Goal: Feedback & Contribution: Submit feedback/report problem

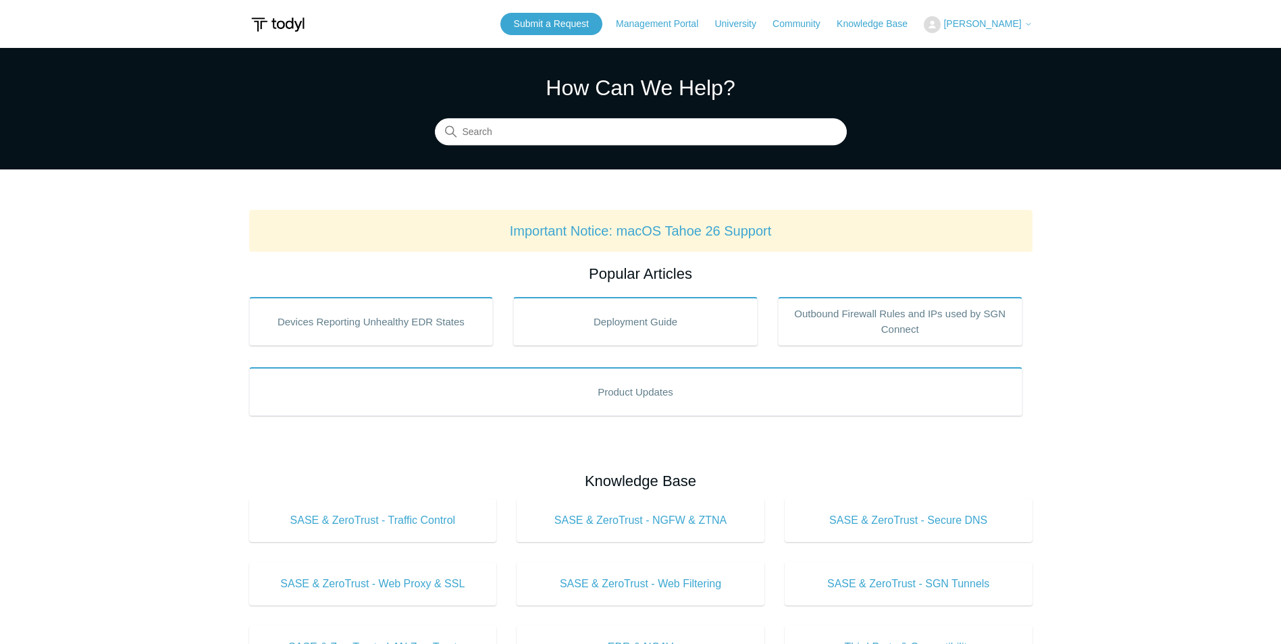
click at [1029, 23] on icon at bounding box center [1028, 24] width 8 height 8
click at [971, 51] on link "My Support Requests" at bounding box center [990, 53] width 132 height 24
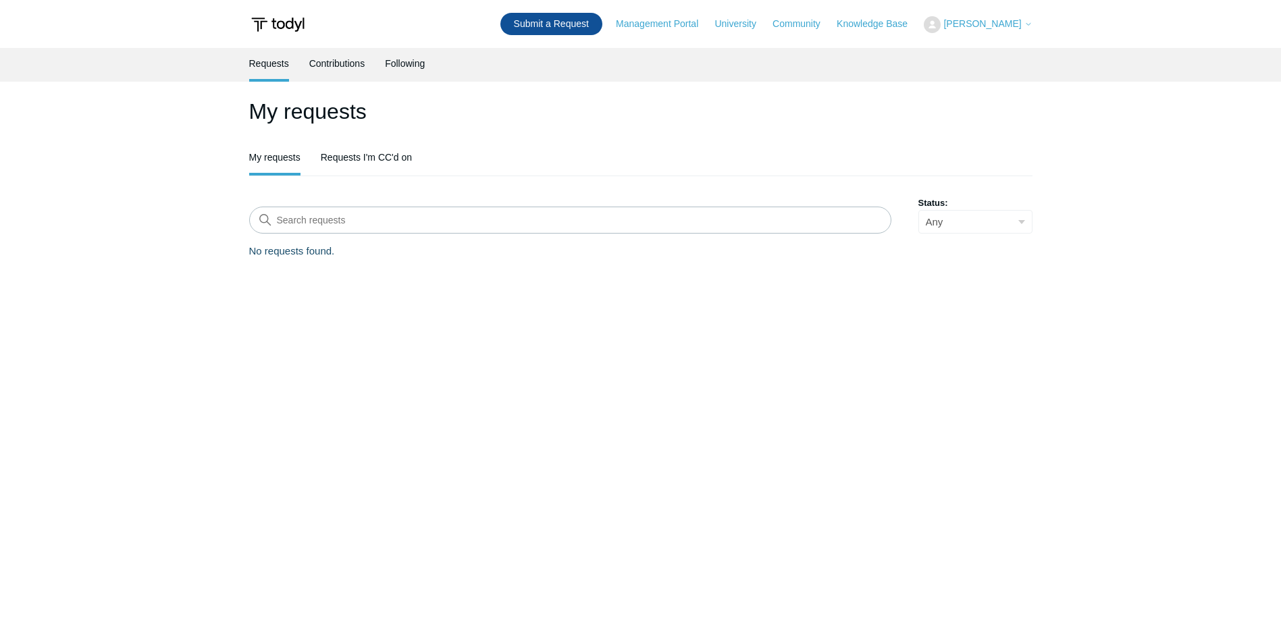
click at [536, 26] on link "Submit a Request" at bounding box center [551, 24] width 102 height 22
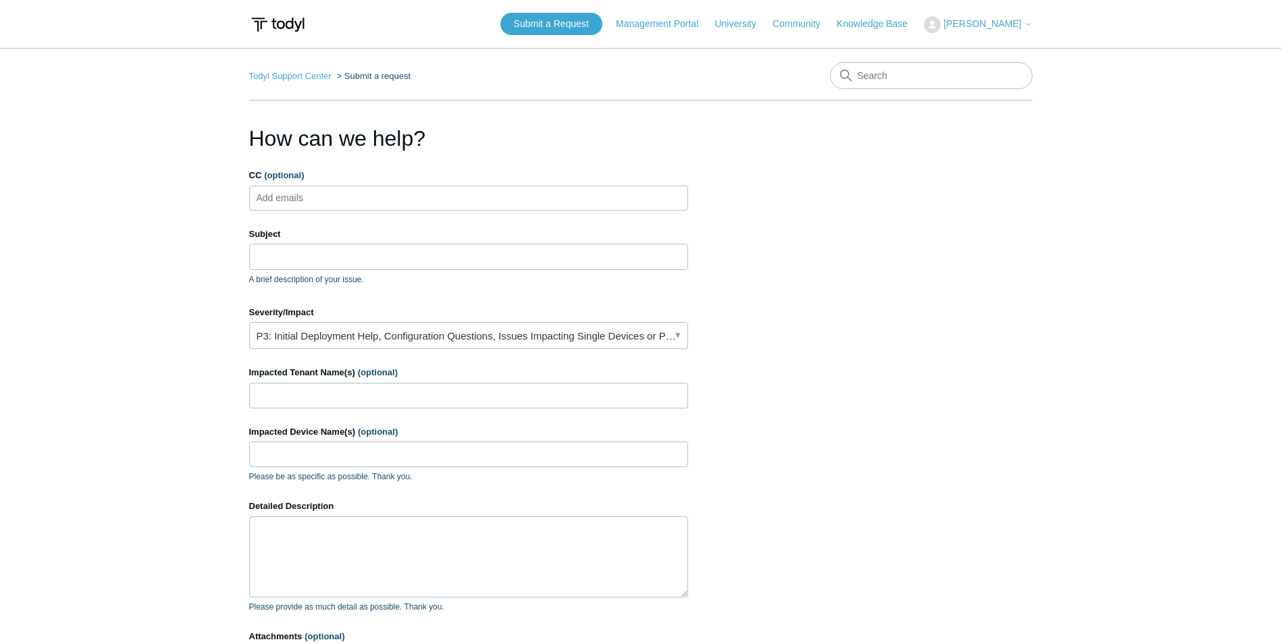
click at [334, 197] on ul "Add emails" at bounding box center [468, 198] width 439 height 25
click at [279, 254] on input "Subject" at bounding box center [468, 257] width 439 height 26
click at [286, 252] on input "Subject" at bounding box center [468, 257] width 439 height 26
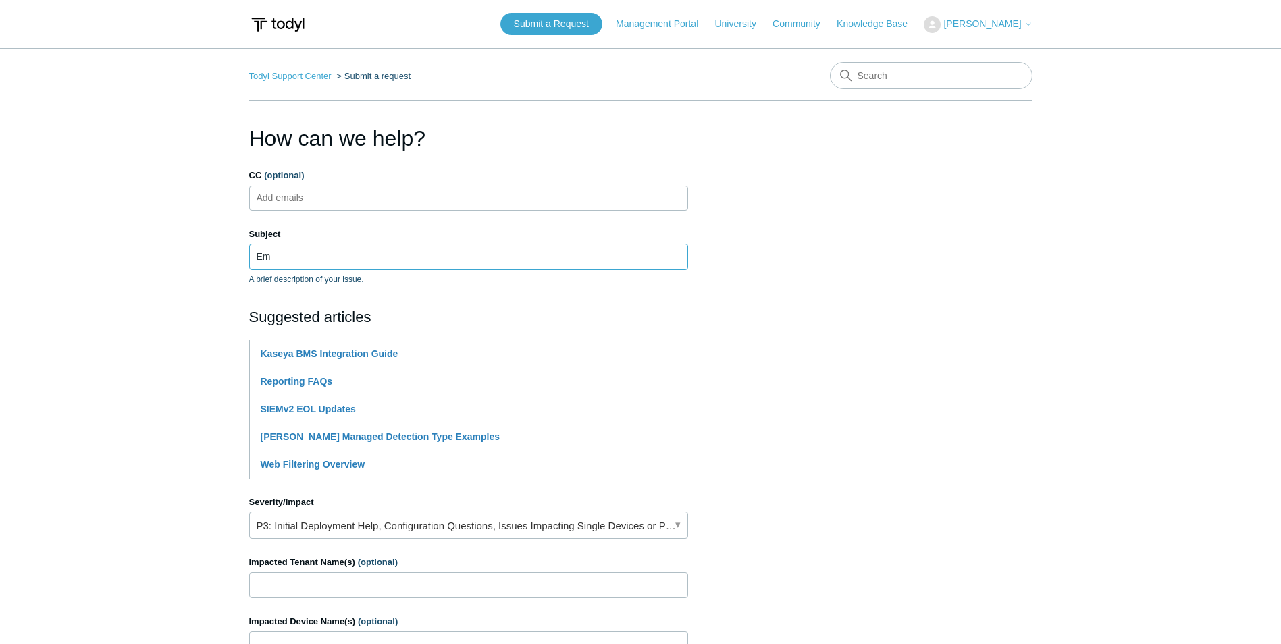
type input "E"
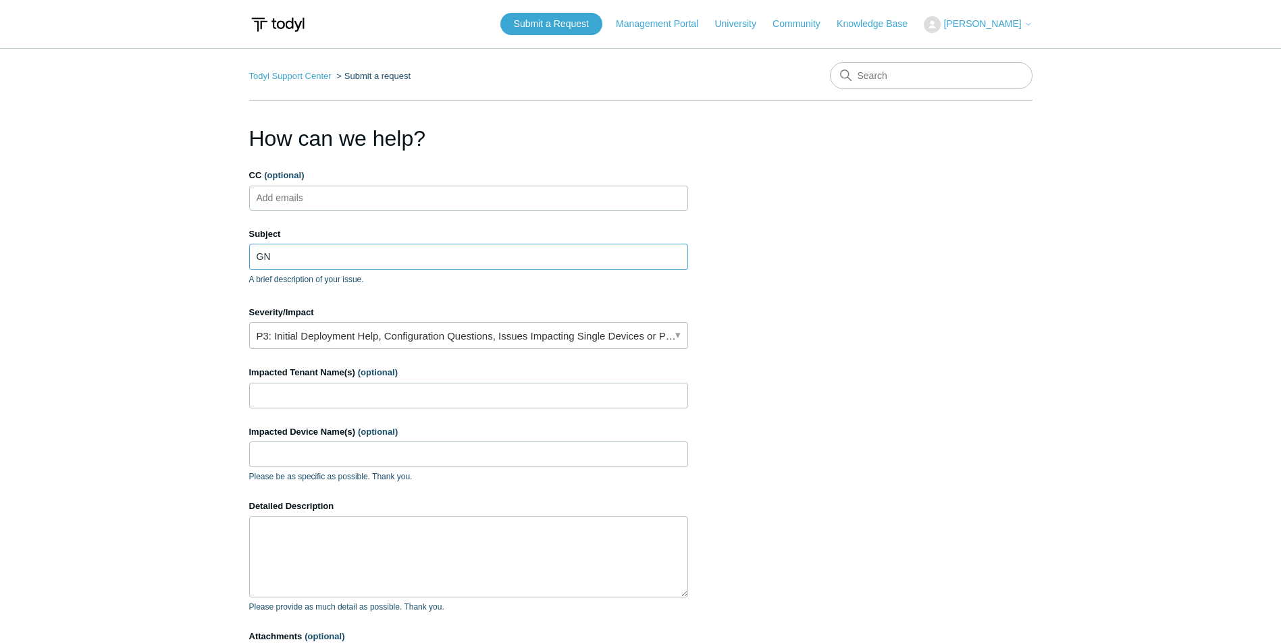
type input "G"
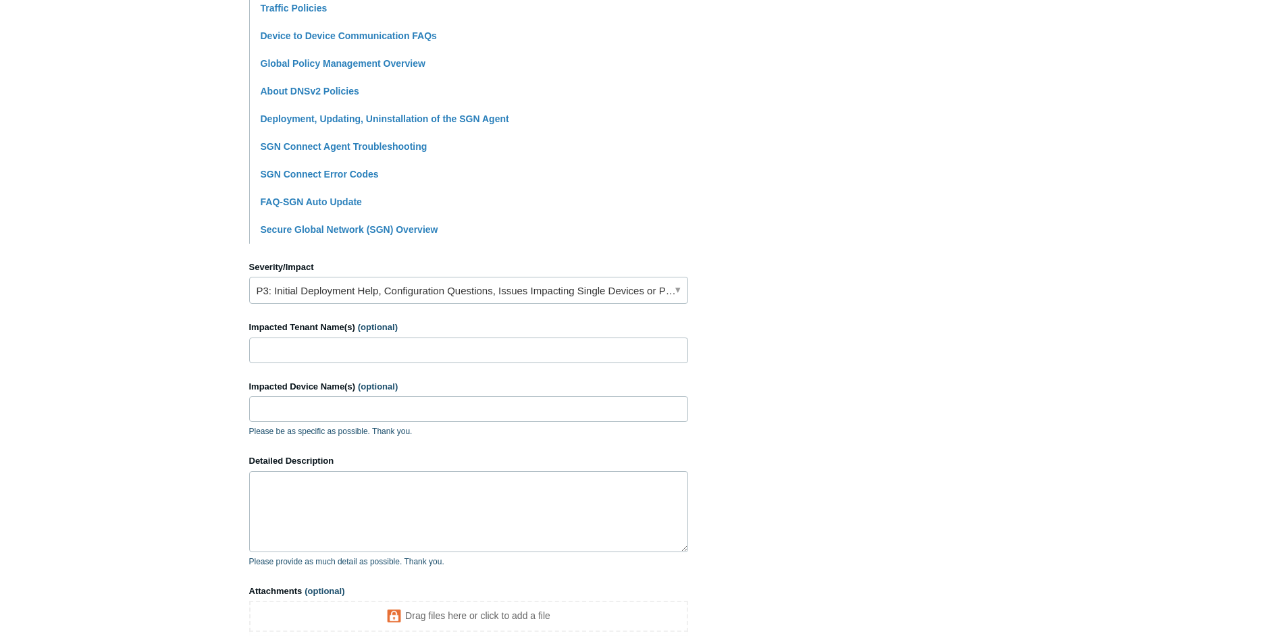
scroll to position [405, 0]
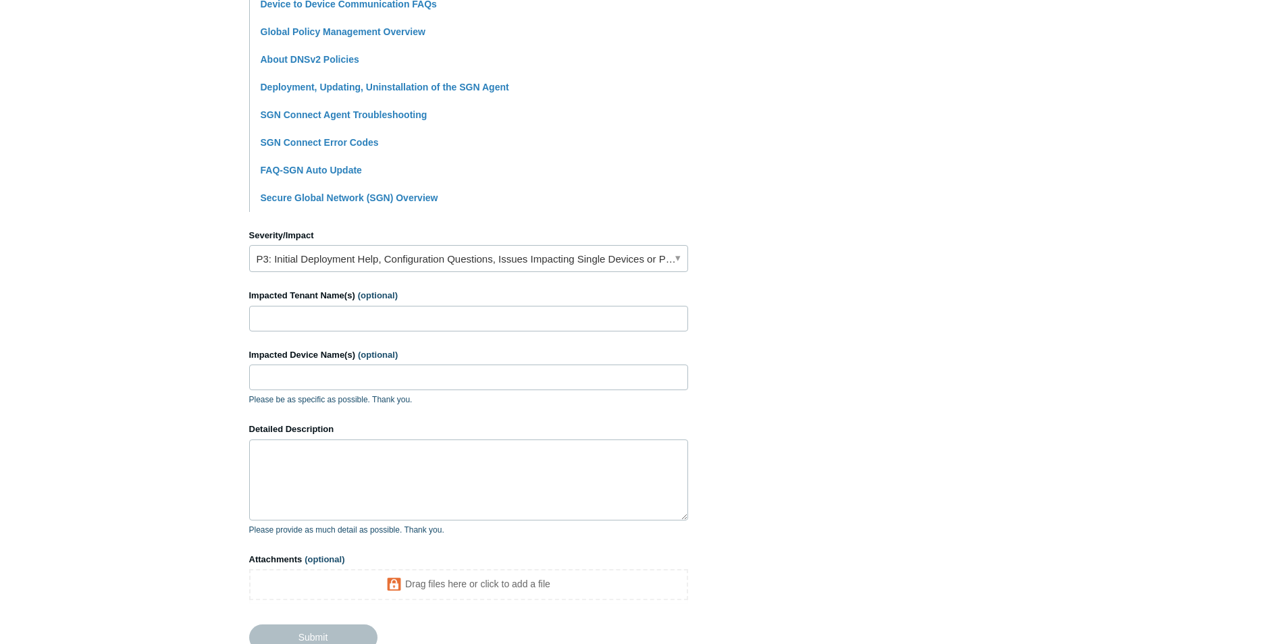
type input "SGN is auto connecting before disabled time"
click at [671, 261] on link "P3: Initial Deployment Help, Configuration Questions, Issues Impacting Single D…" at bounding box center [468, 258] width 439 height 27
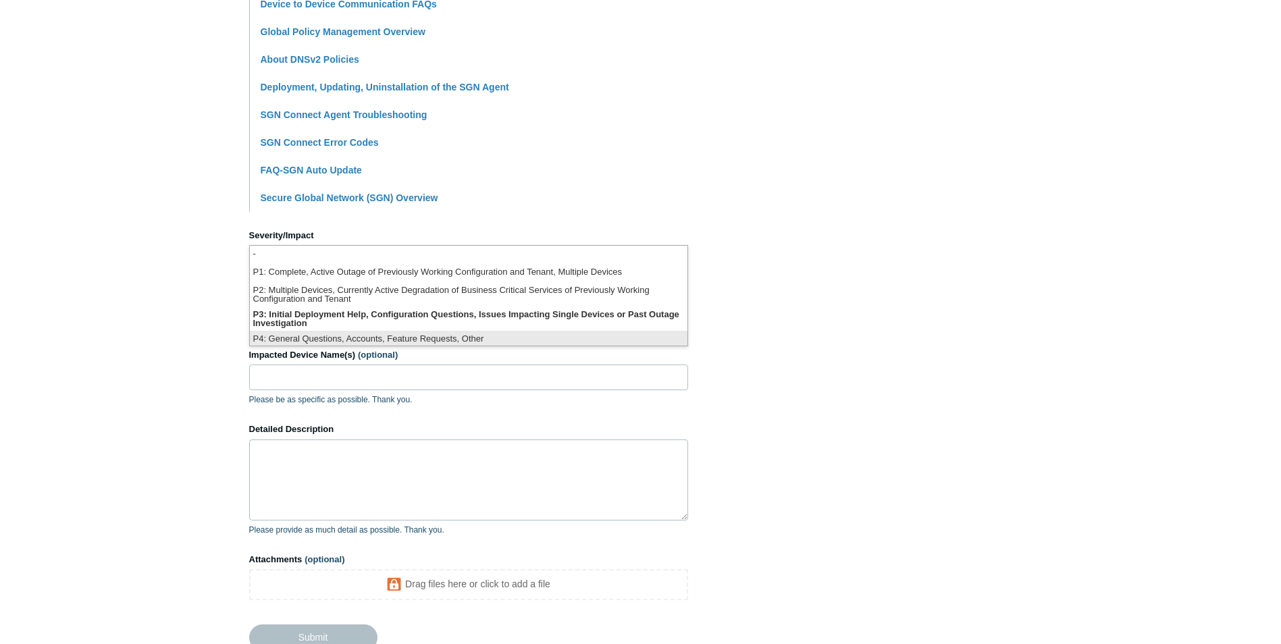
scroll to position [3, 0]
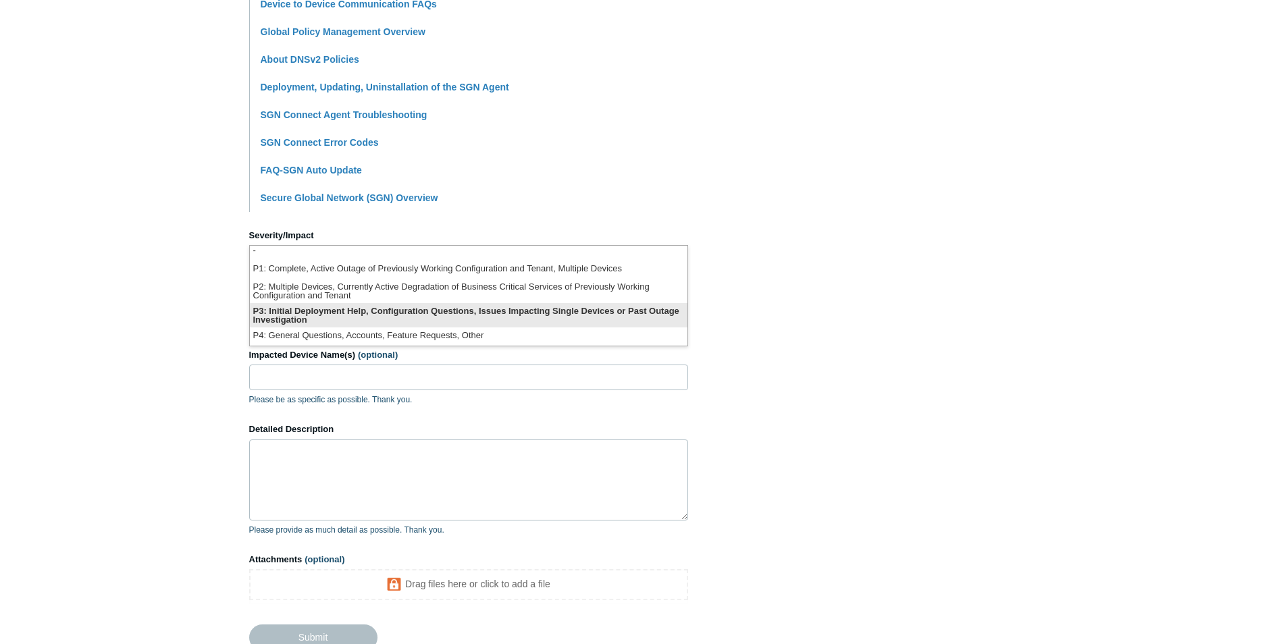
click at [420, 312] on li "P3: Initial Deployment Help, Configuration Questions, Issues Impacting Single D…" at bounding box center [468, 315] width 437 height 24
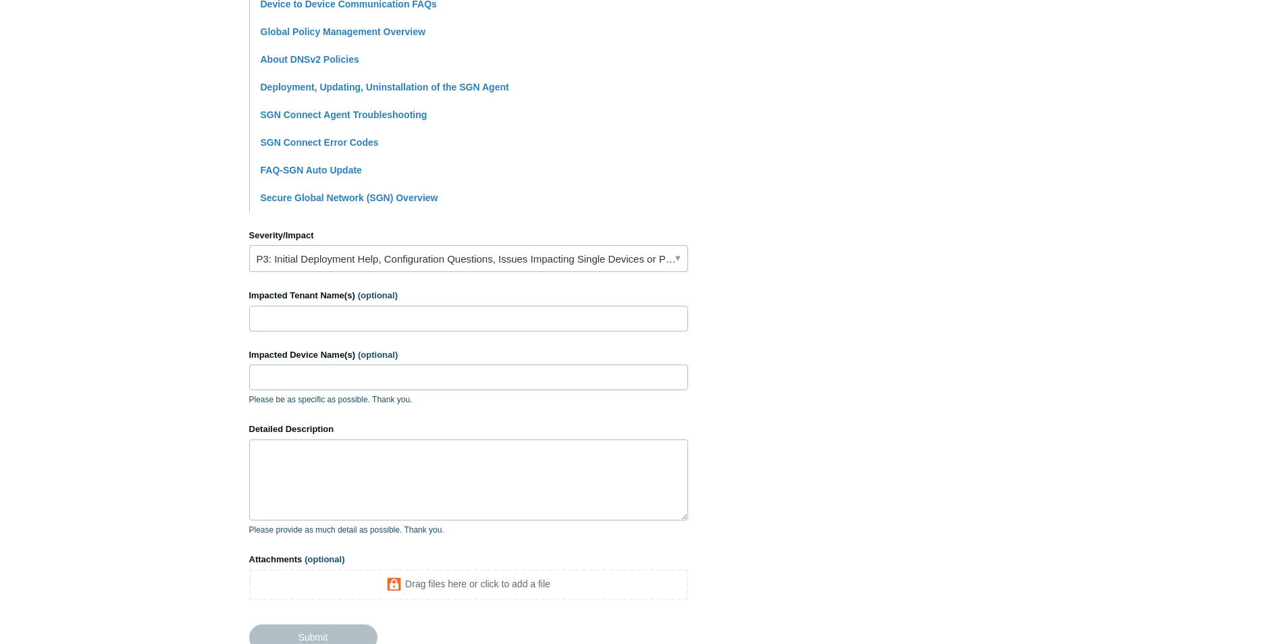
click at [190, 289] on main "Todyl Support Center Submit a request How can we help? CC (optional) Add emails…" at bounding box center [640, 155] width 1281 height 1024
click at [305, 316] on input "Impacted Tenant Name(s) (optional)" at bounding box center [468, 319] width 439 height 26
drag, startPoint x: 298, startPoint y: 452, endPoint x: 306, endPoint y: 451, distance: 8.1
click at [298, 451] on textarea "Detailed Description" at bounding box center [468, 479] width 439 height 81
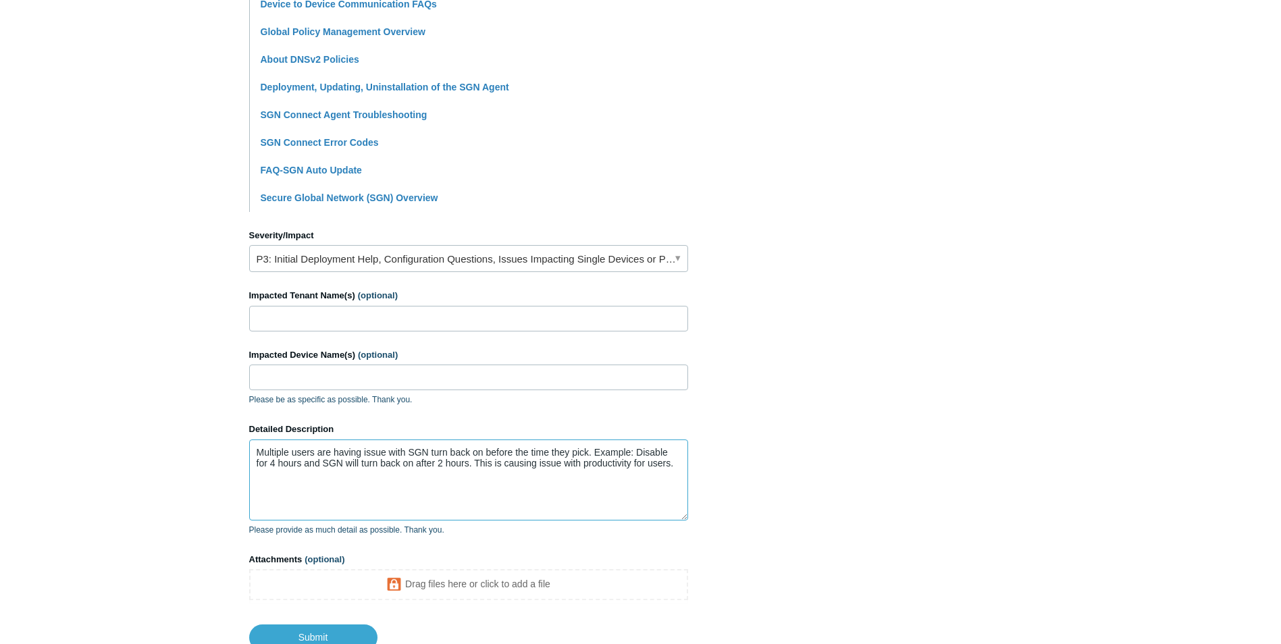
click at [589, 450] on textarea "Multiple users are having issue with SGN turn back on before the time they pick…" at bounding box center [468, 479] width 439 height 81
click at [267, 486] on textarea "Multiple users are having issue with SGN turn back on before the time they pick…" at bounding box center [468, 479] width 439 height 81
click at [285, 481] on textarea "Multiple users are having issue with SGN turn back on before the time they pick…" at bounding box center [468, 479] width 439 height 81
click at [677, 465] on textarea "Multiple users are having issue with SGN turn back on before the time they pick…" at bounding box center [468, 479] width 439 height 81
click at [543, 475] on textarea "Multiple users are having issue with SGN turn back on before the time they pick…" at bounding box center [468, 479] width 439 height 81
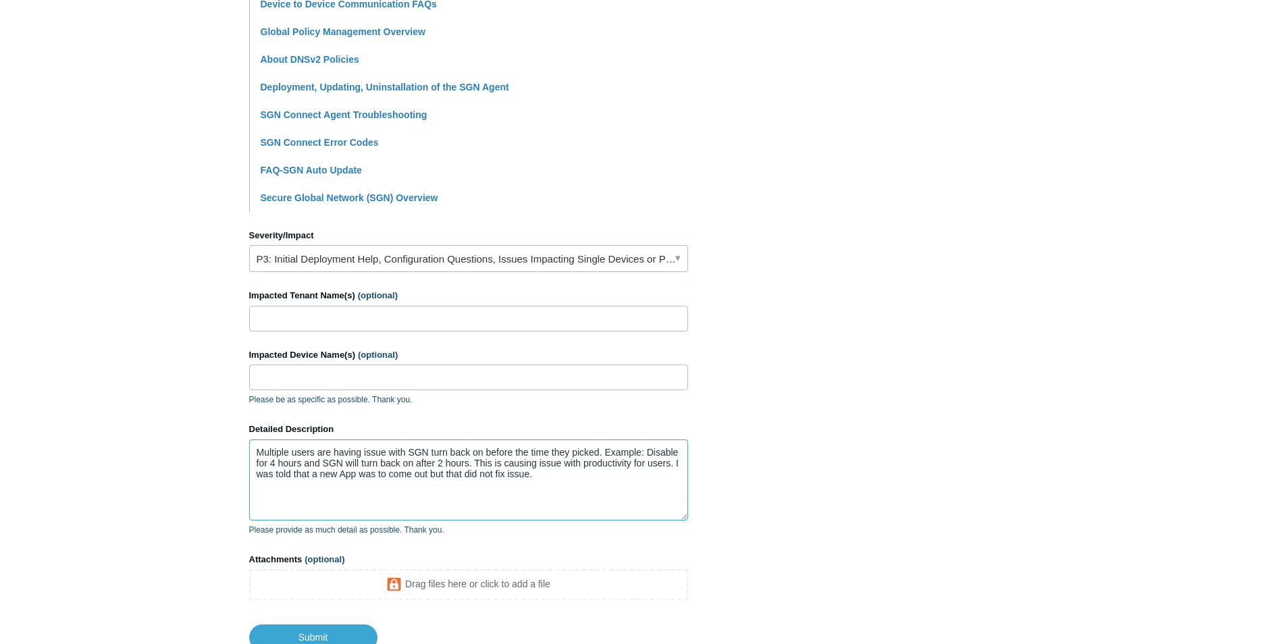
click at [598, 452] on textarea "Multiple users are having issue with SGN turn back on before the time they pick…" at bounding box center [468, 479] width 439 height 81
click at [637, 475] on textarea "Multiple users are having issue with SGN turn back on before the time they pick…" at bounding box center [468, 479] width 439 height 81
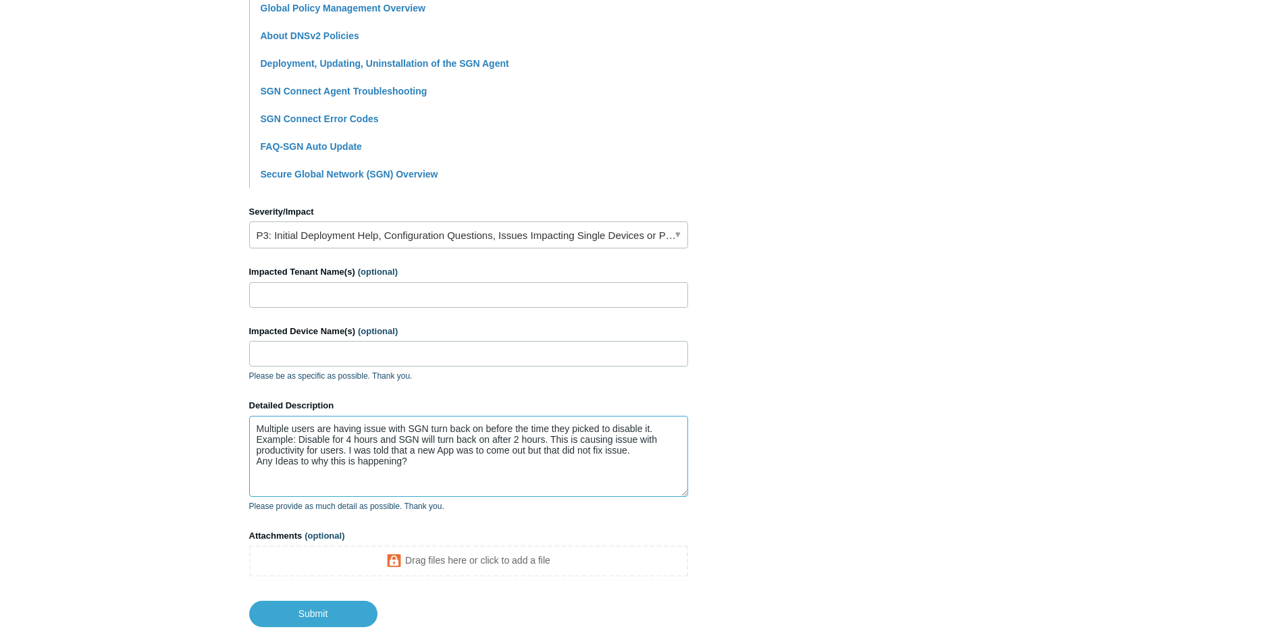
scroll to position [438, 0]
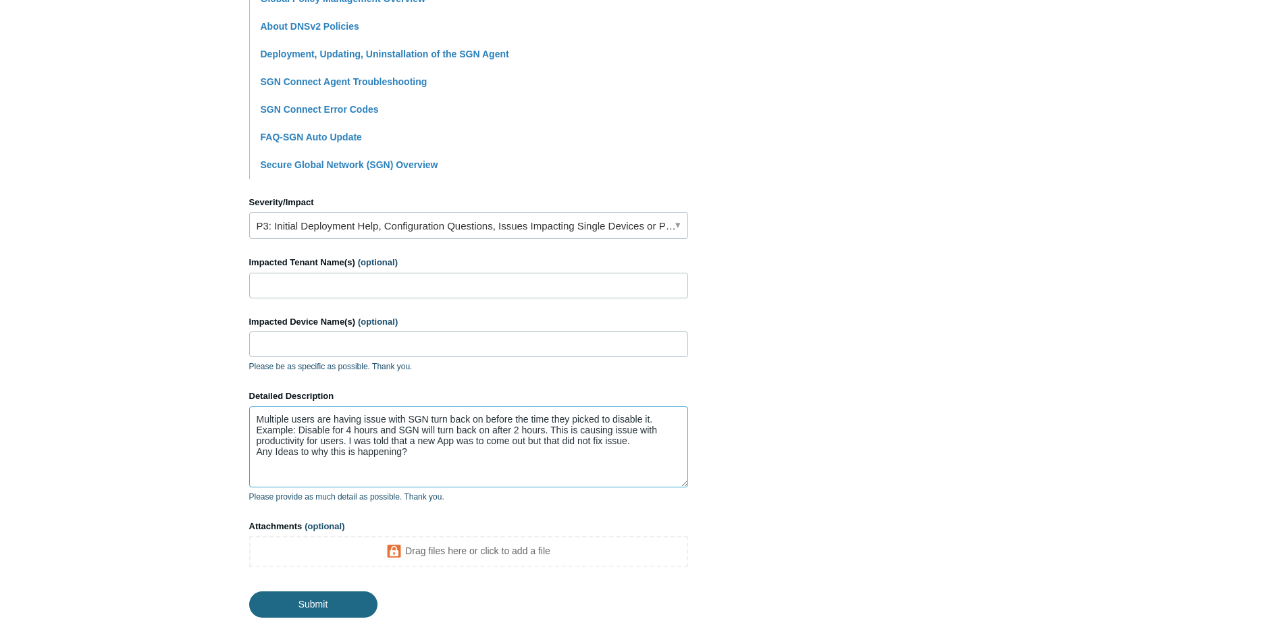
type textarea "Multiple users are having issue with SGN turn back on before the time they pick…"
click at [320, 605] on input "Submit" at bounding box center [313, 604] width 128 height 27
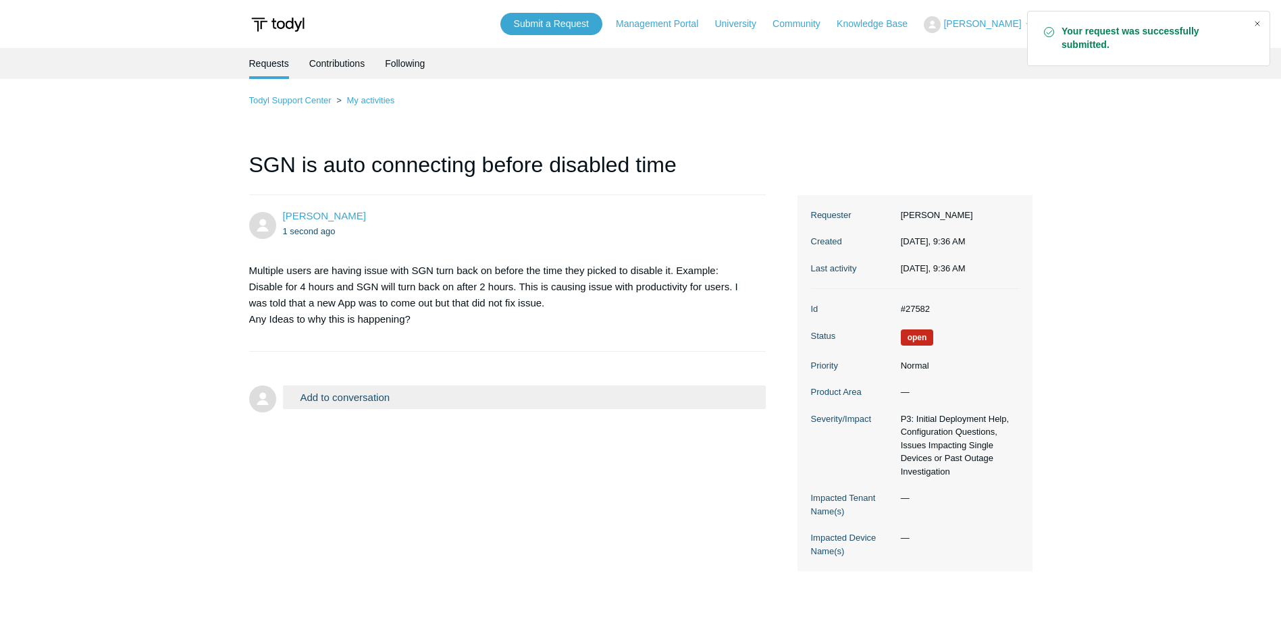
click at [1256, 22] on div "Close" at bounding box center [1257, 23] width 19 height 19
